Goal: Task Accomplishment & Management: Manage account settings

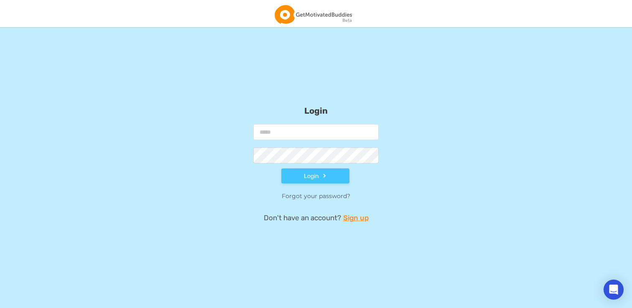
click at [284, 138] on input "email" at bounding box center [315, 132] width 125 height 16
type input "**********"
click at [316, 176] on button "Login" at bounding box center [315, 176] width 68 height 15
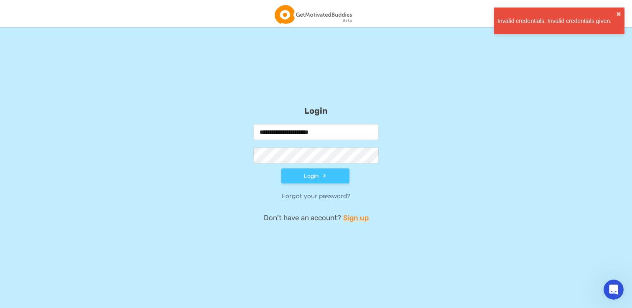
click at [328, 192] on div "Forgot your password?" at bounding box center [315, 196] width 125 height 8
click at [618, 13] on button "✖" at bounding box center [618, 14] width 5 height 7
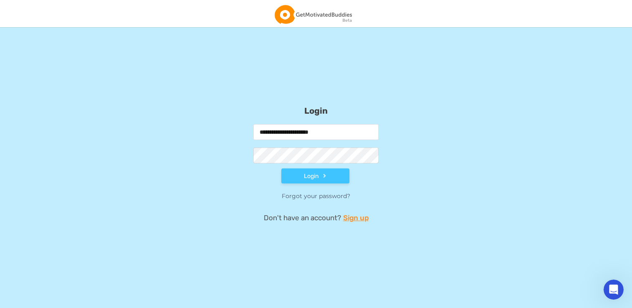
click at [295, 195] on link "Forgot your password?" at bounding box center [316, 196] width 69 height 8
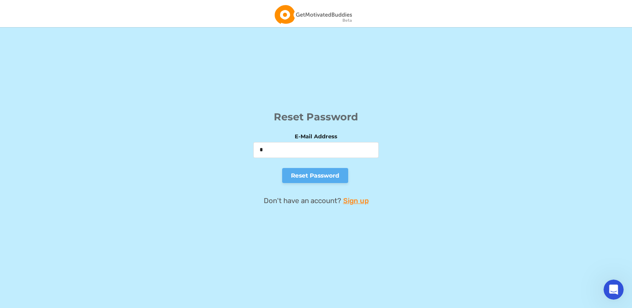
type input "**********"
click at [310, 176] on button "Reset Password" at bounding box center [315, 175] width 66 height 15
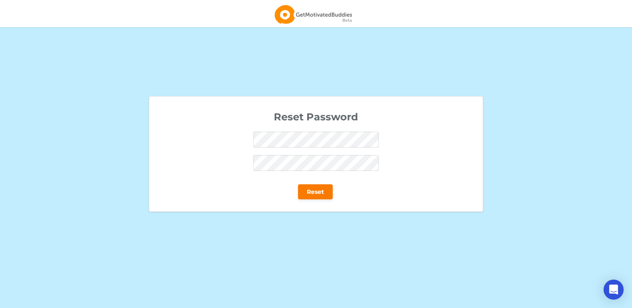
click at [310, 194] on button "Reset" at bounding box center [315, 191] width 35 height 15
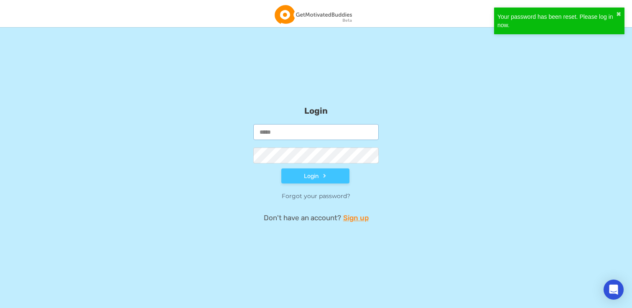
type input "**********"
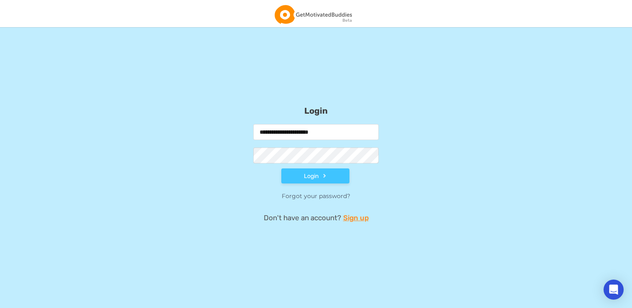
click at [316, 173] on button "Login" at bounding box center [315, 176] width 68 height 15
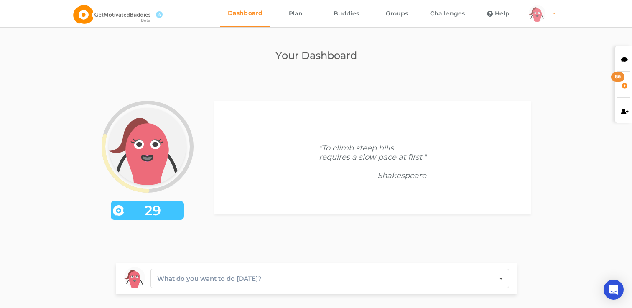
click at [551, 12] on link "arms Created with Sketch. legs Created with Sketch. hairs/back/hair1 Created wi…" at bounding box center [542, 13] width 36 height 27
click at [294, 14] on link "Plan" at bounding box center [296, 13] width 51 height 27
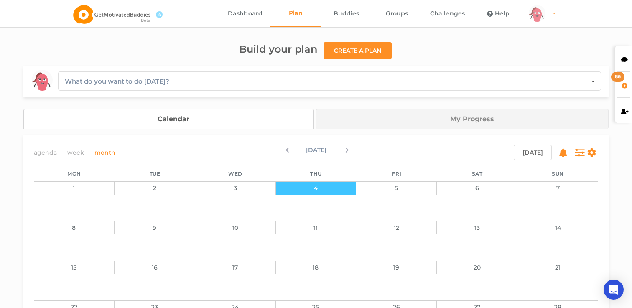
click at [537, 13] on div "arms Created with Sketch. legs Created with Sketch. hairs/back/hair1 Created wi…" at bounding box center [537, 13] width 17 height 17
click at [541, 33] on link "Profile" at bounding box center [553, 37] width 58 height 19
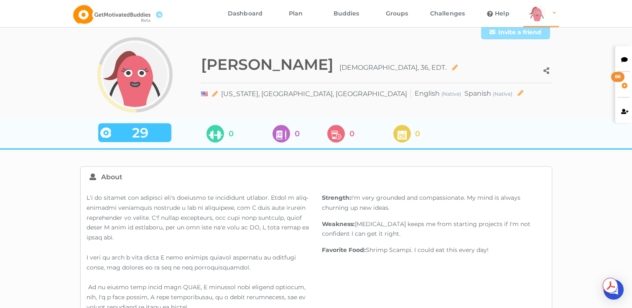
click at [557, 15] on link "arms Created with Sketch. legs Created with Sketch. hairs/back/hair1 Created wi…" at bounding box center [542, 13] width 36 height 27
click at [544, 54] on link "Settings" at bounding box center [553, 56] width 58 height 19
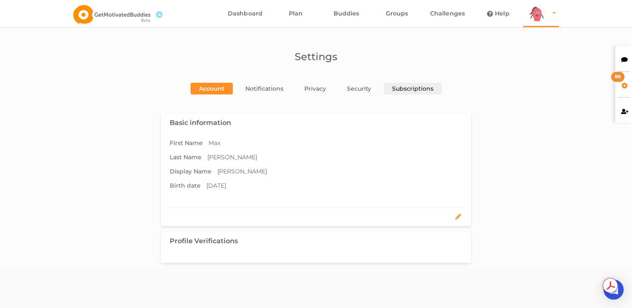
click at [390, 90] on link "Subscriptions" at bounding box center [413, 89] width 58 height 12
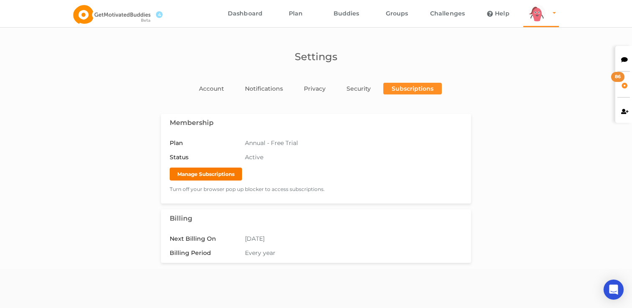
click at [225, 171] on button "Manage Subscriptions" at bounding box center [206, 174] width 72 height 13
